Goal: Navigation & Orientation: Find specific page/section

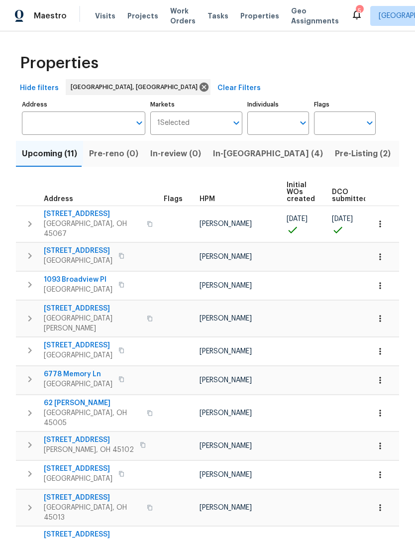
click at [137, 20] on span "Projects" at bounding box center [142, 16] width 31 height 10
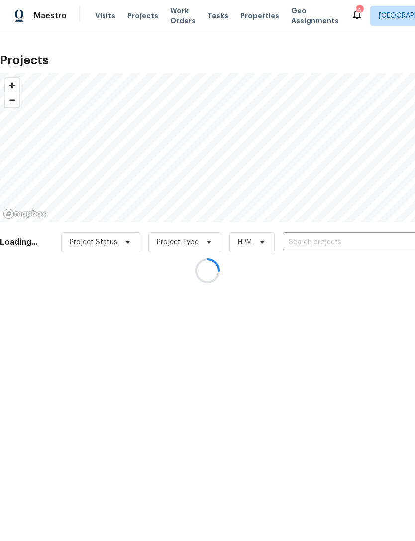
click at [145, 20] on div at bounding box center [207, 270] width 415 height 541
click at [244, 19] on div at bounding box center [207, 270] width 415 height 541
click at [237, 17] on div at bounding box center [207, 270] width 415 height 541
click at [242, 25] on div at bounding box center [207, 270] width 415 height 541
